Goal: Information Seeking & Learning: Learn about a topic

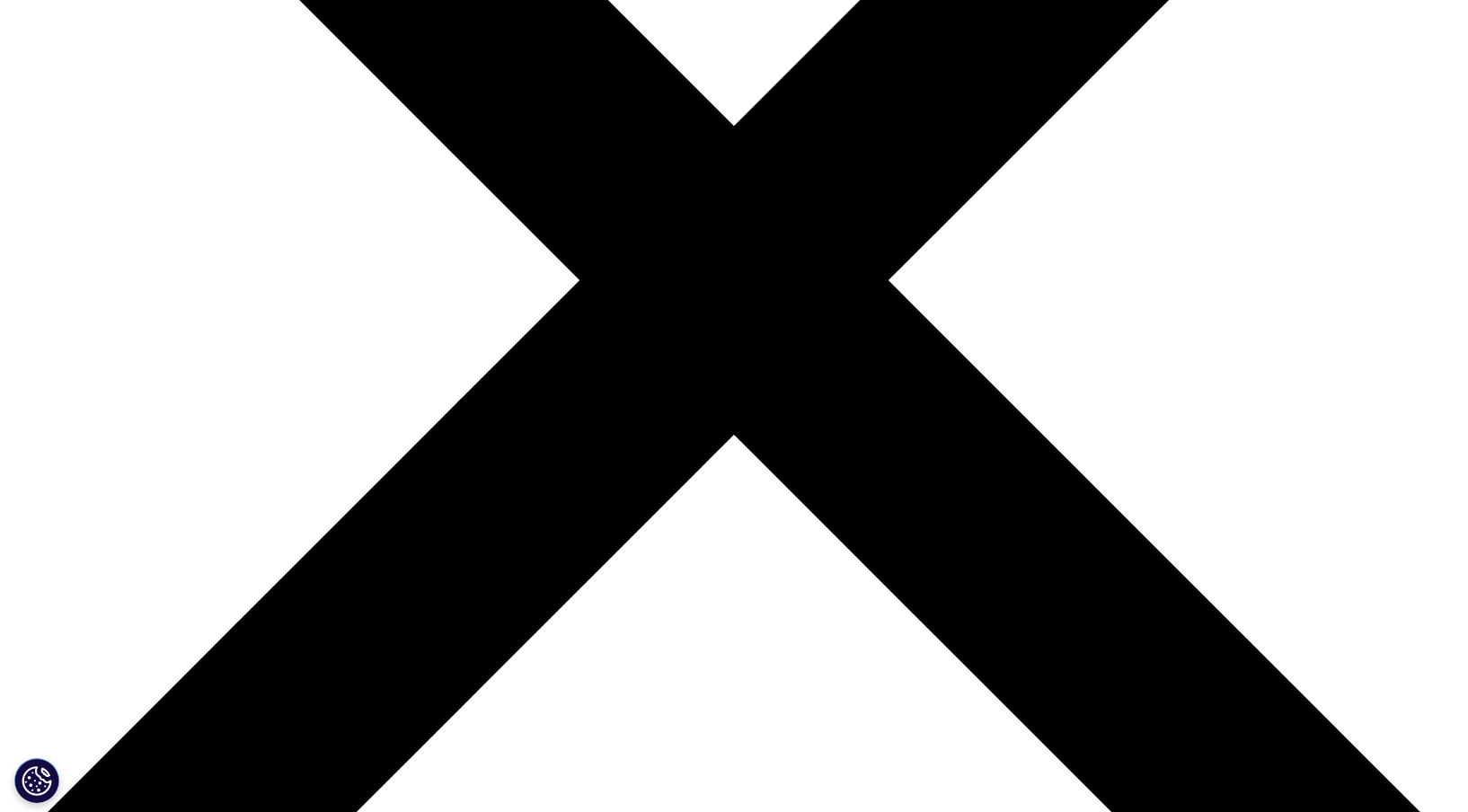
scroll to position [270, 0]
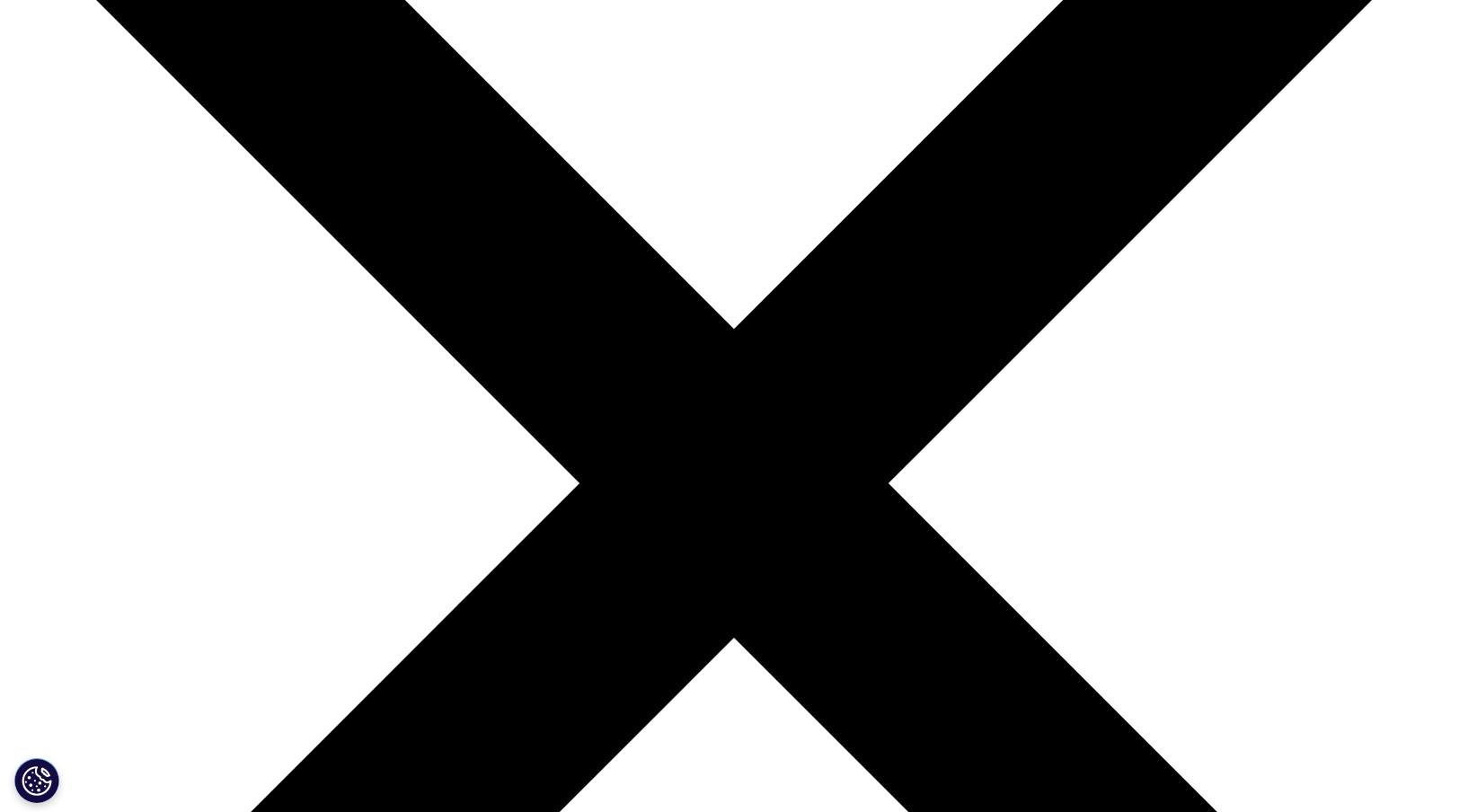
drag, startPoint x: 1118, startPoint y: 167, endPoint x: 1107, endPoint y: 169, distance: 11.2
